Goal: Check status: Check status

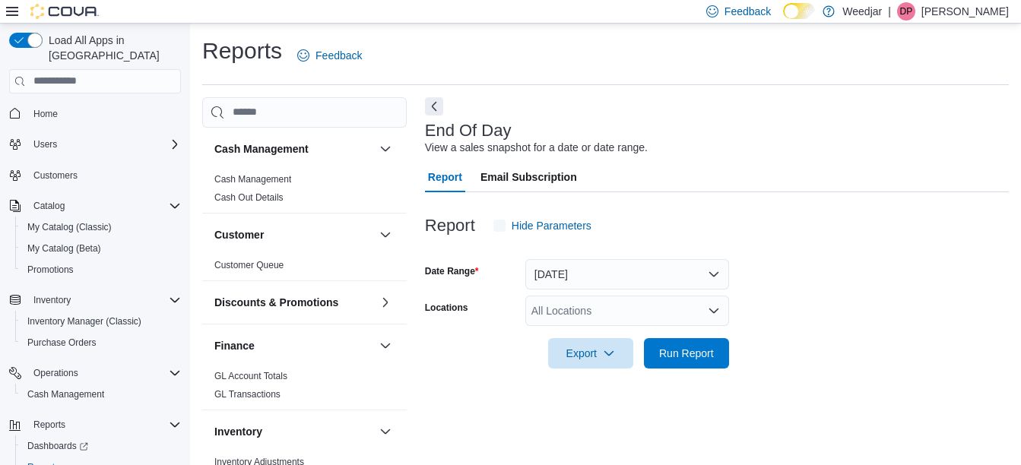
scroll to position [24, 0]
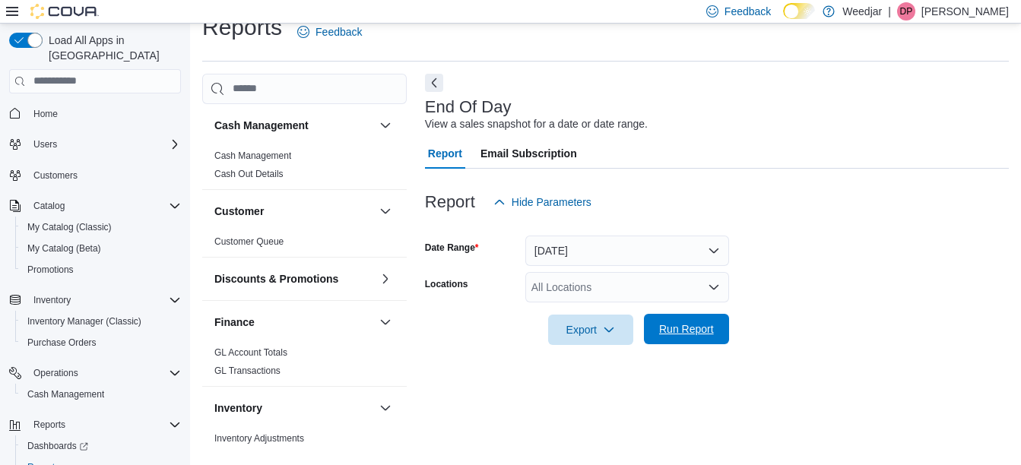
click at [689, 319] on span "Run Report" at bounding box center [686, 329] width 67 height 30
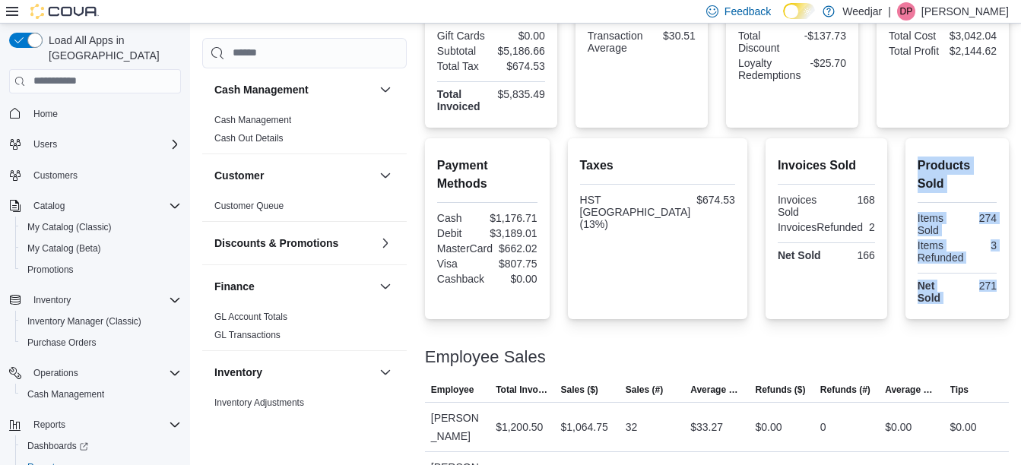
drag, startPoint x: 878, startPoint y: 297, endPoint x: 876, endPoint y: 164, distance: 133.1
click at [876, 164] on div "Total Sales ($) Gift Cards $0.00 Subtotal $5,186.66 Total Tax $674.53 Total Inv…" at bounding box center [717, 361] width 584 height 775
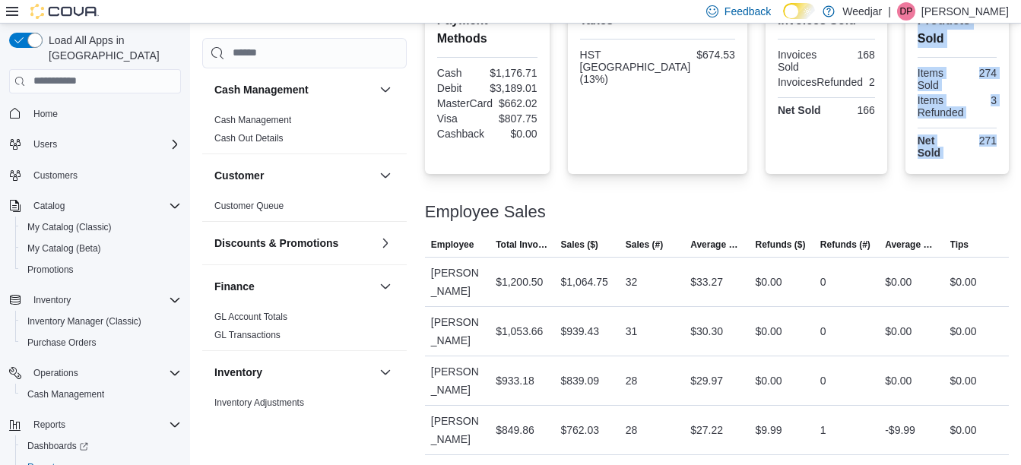
scroll to position [559, 0]
click at [876, 184] on div at bounding box center [717, 193] width 584 height 18
